Goal: Navigation & Orientation: Find specific page/section

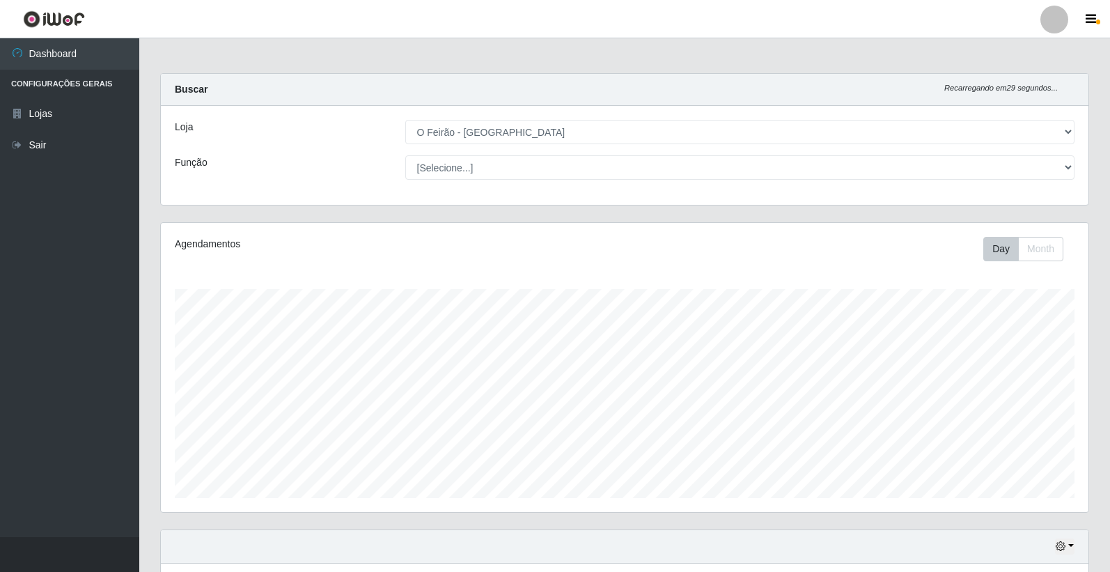
select select "327"
click at [45, 56] on link "Dashboard" at bounding box center [69, 53] width 139 height 31
click at [52, 118] on link "Lojas" at bounding box center [69, 113] width 139 height 31
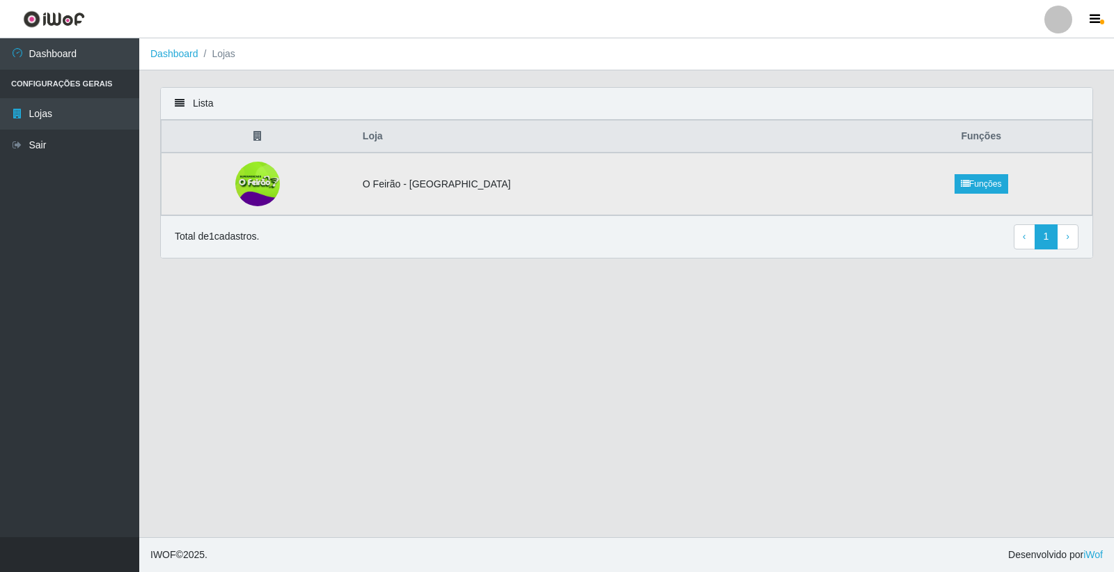
click at [260, 178] on img at bounding box center [258, 184] width 48 height 45
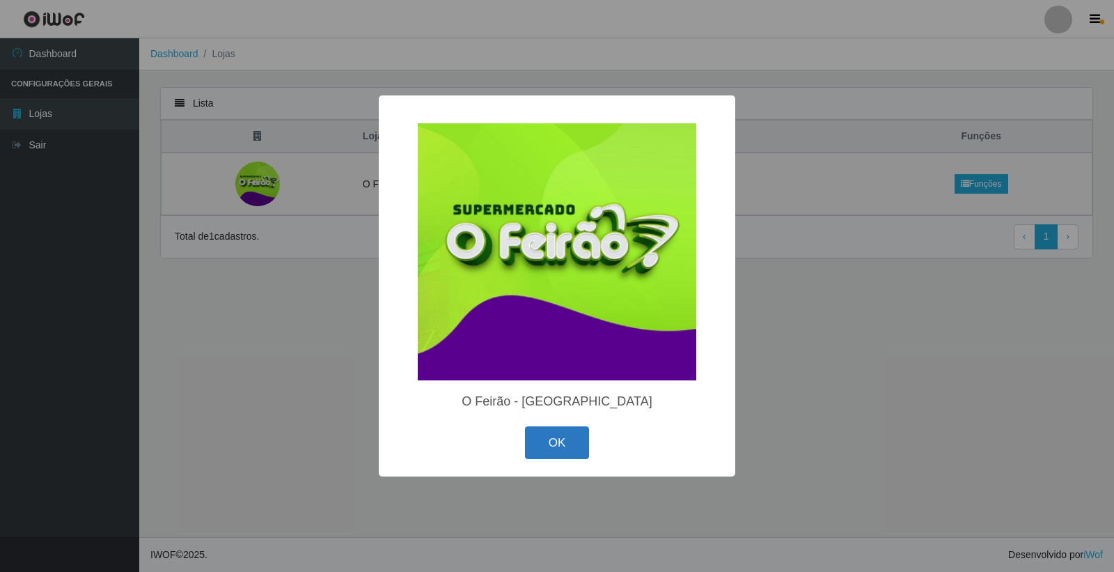
click at [572, 446] on button "OK" at bounding box center [557, 442] width 65 height 33
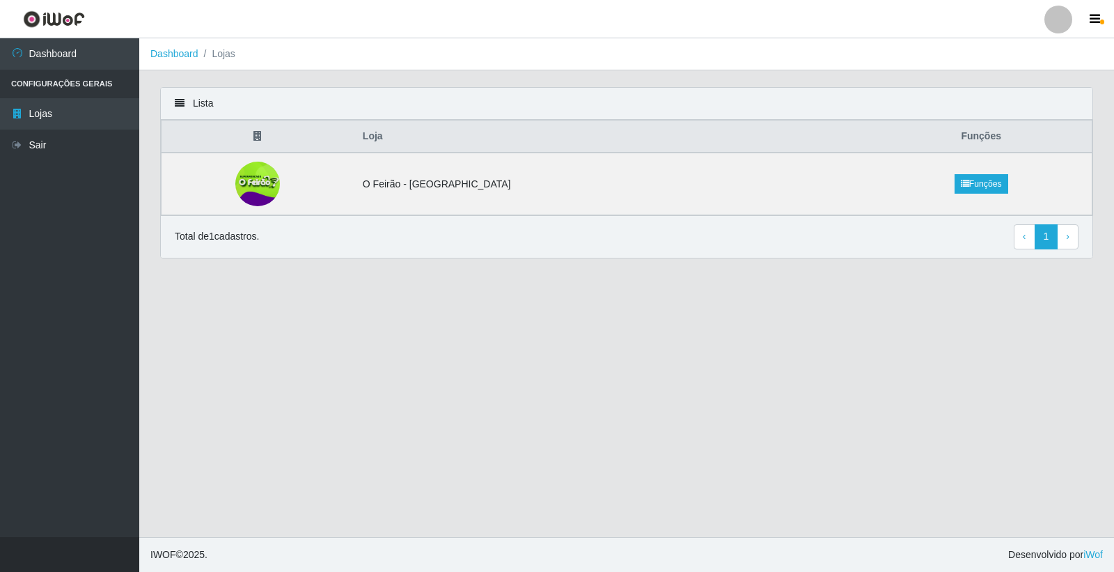
click at [49, 72] on li "Configurações Gerais" at bounding box center [69, 84] width 139 height 29
click at [52, 59] on link "Dashboard" at bounding box center [69, 53] width 139 height 31
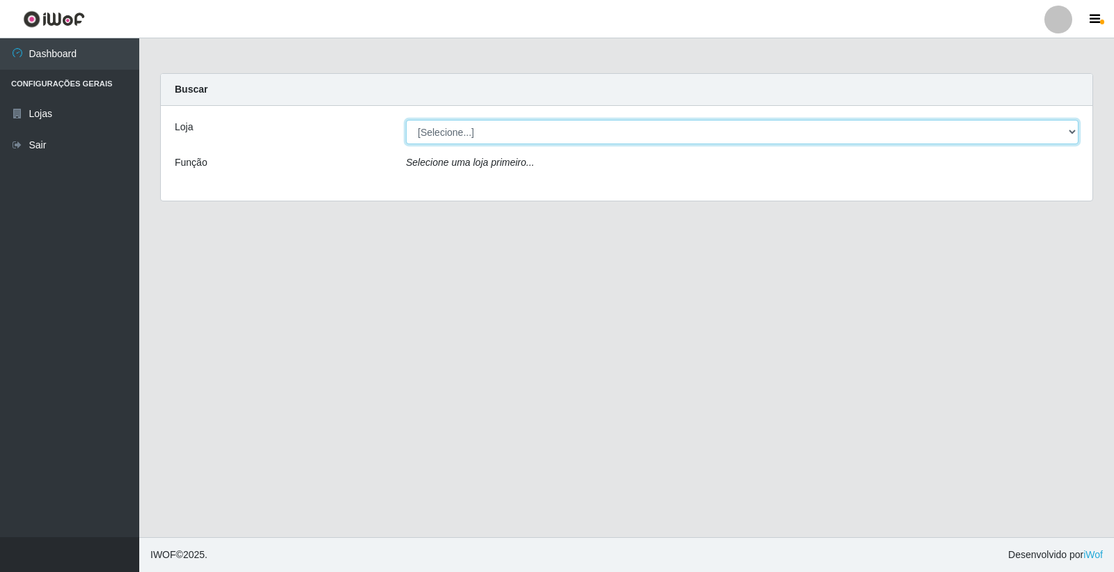
click at [451, 130] on select "[Selecione...] O Feirão - [GEOGRAPHIC_DATA]" at bounding box center [742, 132] width 673 height 24
select select "327"
click at [406, 120] on select "[Selecione...] O Feirão - [GEOGRAPHIC_DATA]" at bounding box center [742, 132] width 673 height 24
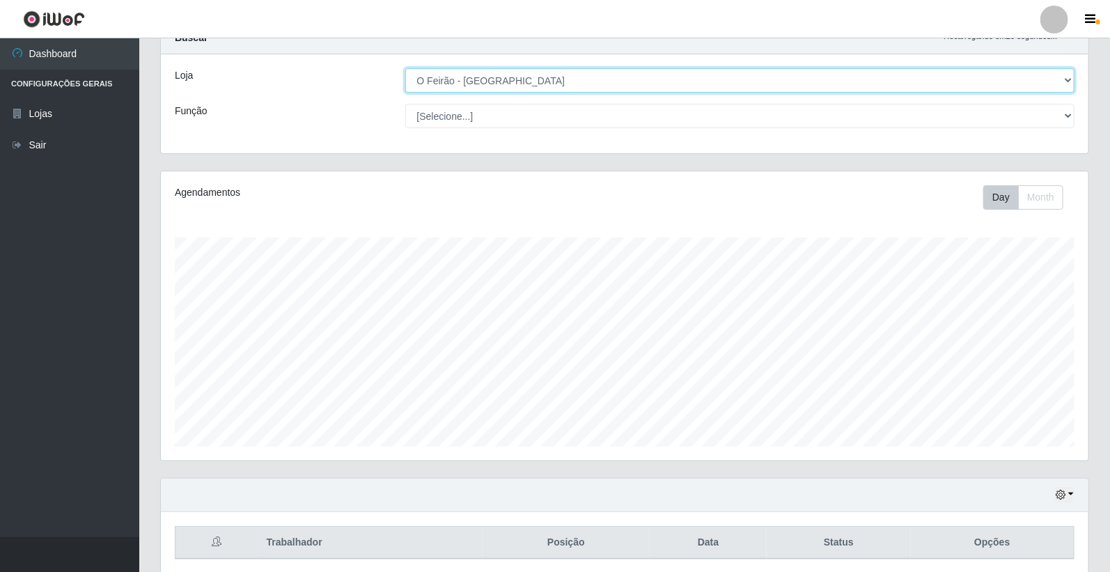
scroll to position [105, 0]
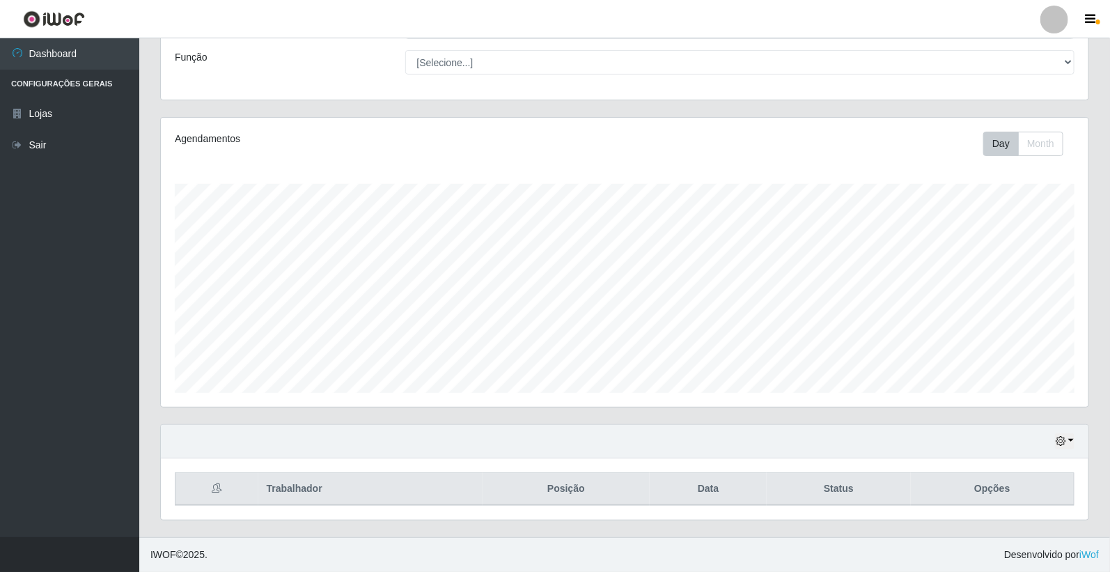
click at [303, 498] on th "Trabalhador" at bounding box center [370, 489] width 224 height 33
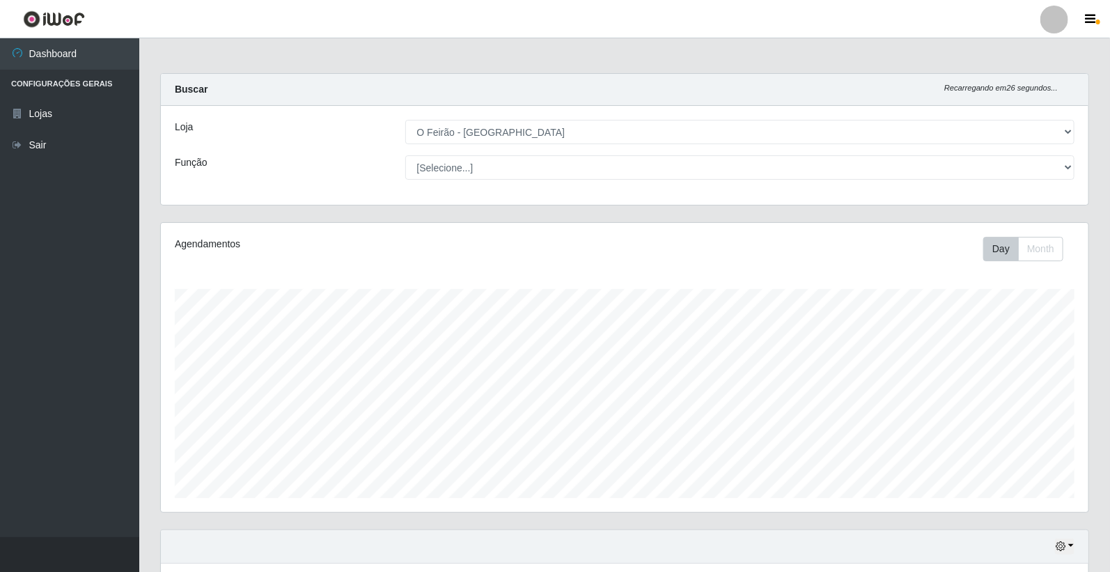
click at [1045, 88] on icon "Recarregando em 26 segundos..." at bounding box center [1000, 88] width 113 height 8
drag, startPoint x: 1104, startPoint y: 13, endPoint x: 1097, endPoint y: 13, distance: 7.7
click at [1099, 13] on button "button" at bounding box center [1092, 19] width 35 height 19
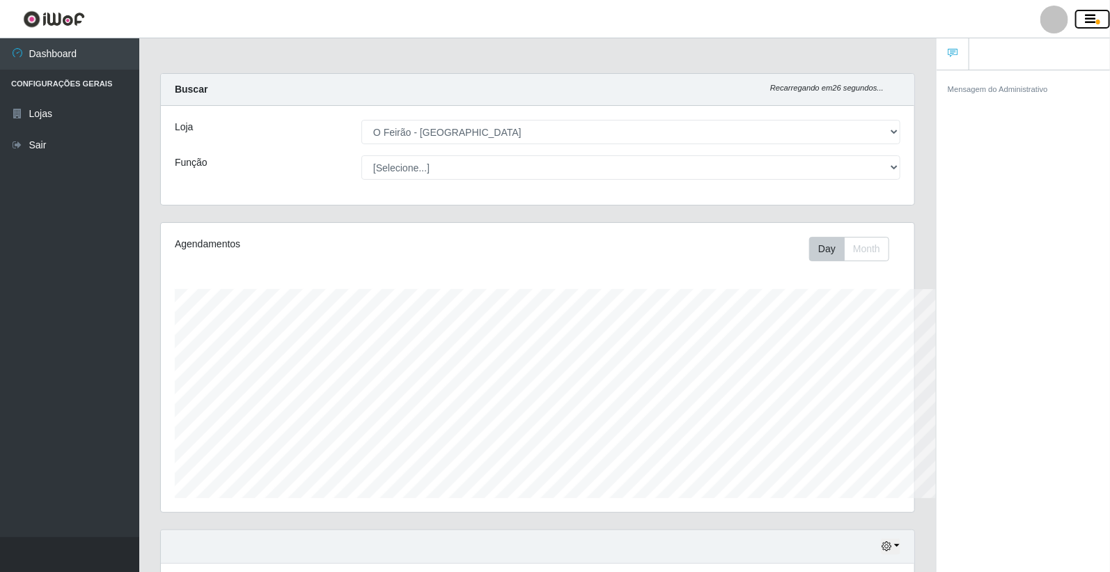
scroll to position [288, 753]
drag, startPoint x: 1097, startPoint y: 13, endPoint x: 467, endPoint y: 58, distance: 631.1
click at [1096, 13] on button "button" at bounding box center [1092, 19] width 35 height 19
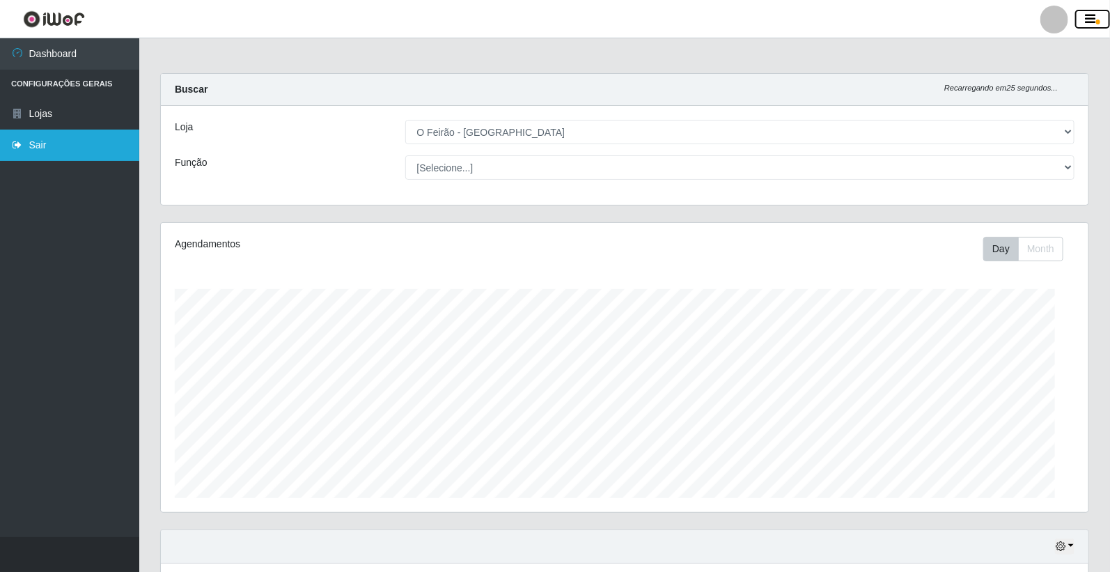
scroll to position [696010, 695372]
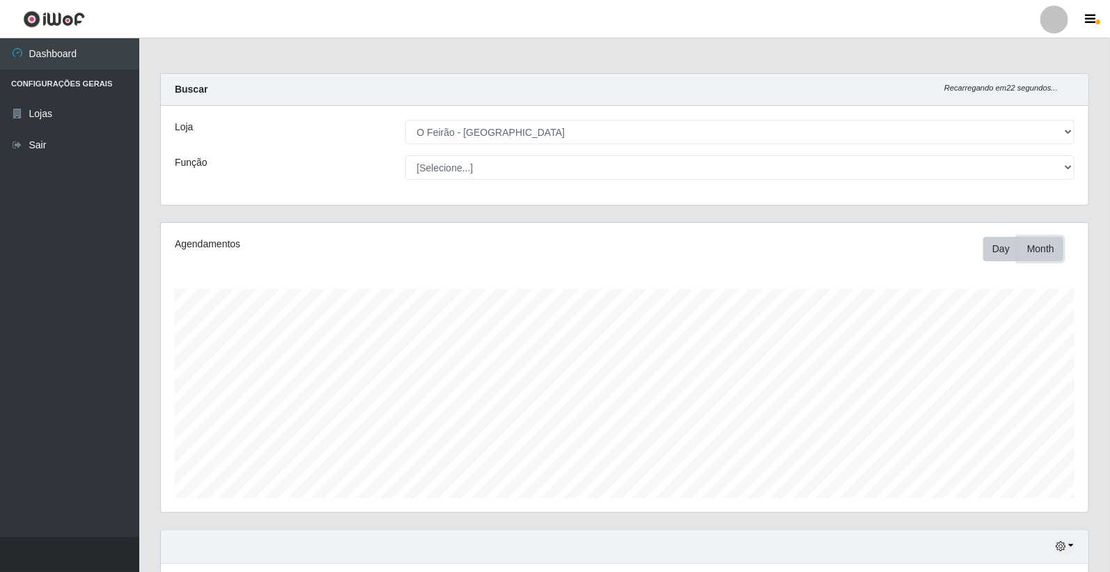
click at [1034, 252] on button "Month" at bounding box center [1040, 249] width 45 height 24
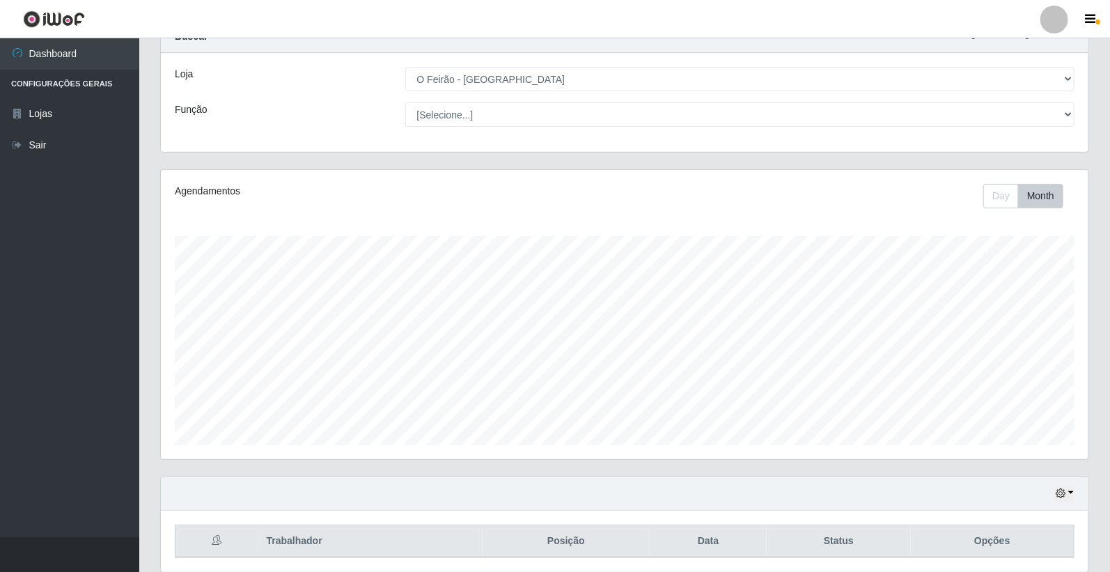
scroll to position [0, 0]
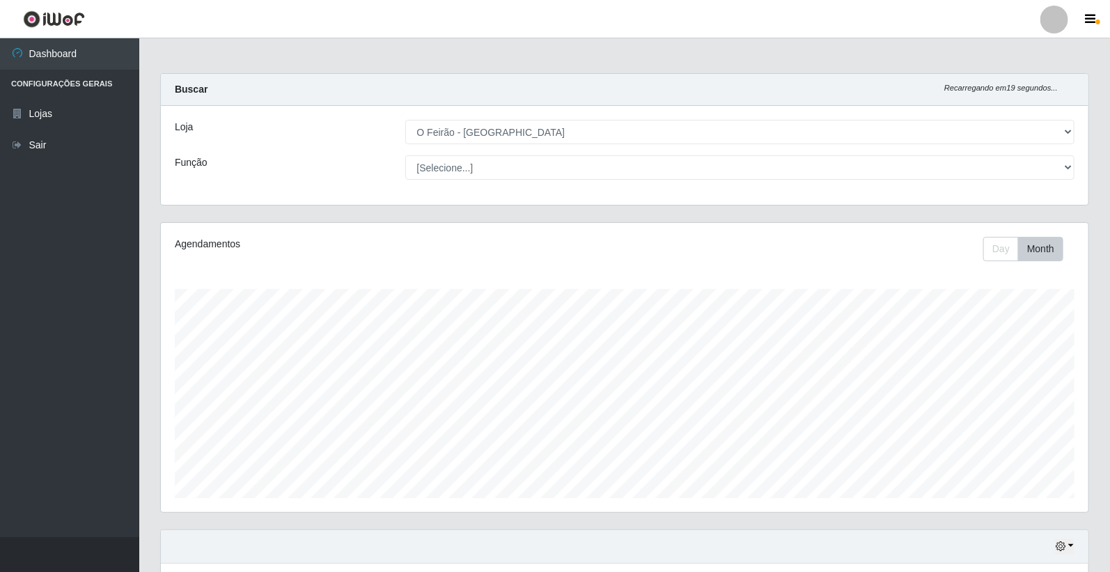
drag, startPoint x: 315, startPoint y: 176, endPoint x: 272, endPoint y: 252, distance: 87.7
